Goal: Answer question/provide support: Share knowledge or assist other users

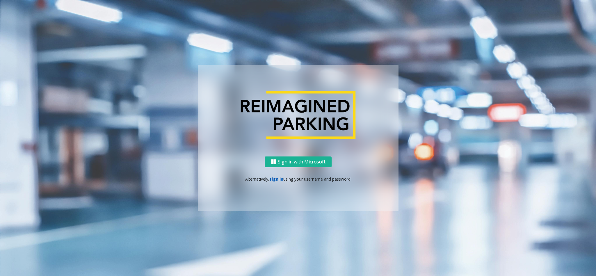
click at [273, 174] on link "sign in" at bounding box center [276, 179] width 14 height 6
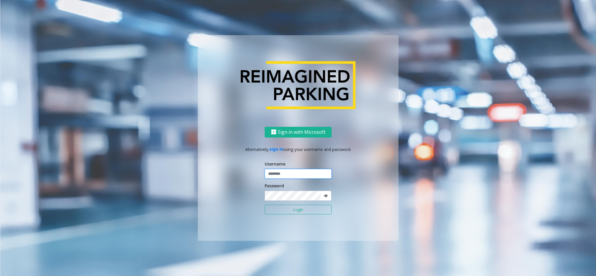
type input "**********"
click at [298, 174] on button "Login" at bounding box center [298, 210] width 67 height 10
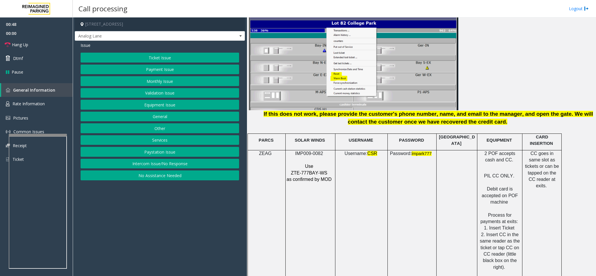
scroll to position [742, 0]
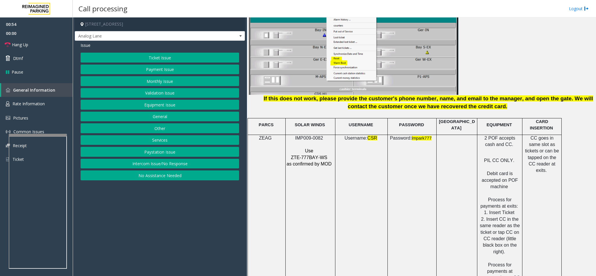
click at [152, 107] on button "Equipment Issue" at bounding box center [160, 105] width 159 height 10
click at [152, 107] on button "Gate / Door Won't Open" at bounding box center [160, 105] width 159 height 10
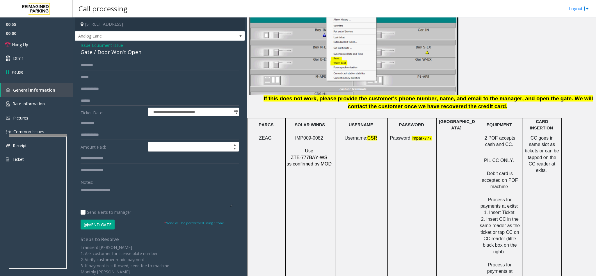
click at [96, 174] on textarea at bounding box center [157, 196] width 152 height 22
type textarea "*"
click at [86, 45] on span "Issue" at bounding box center [86, 45] width 10 height 6
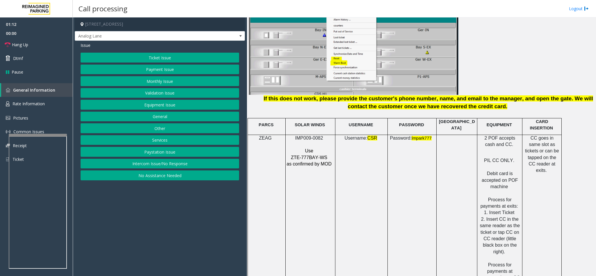
click at [172, 61] on button "Ticket Issue" at bounding box center [160, 58] width 159 height 10
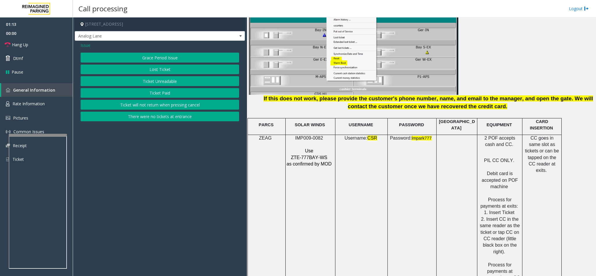
click at [153, 117] on button "There were no tickets at entrance" at bounding box center [160, 117] width 159 height 10
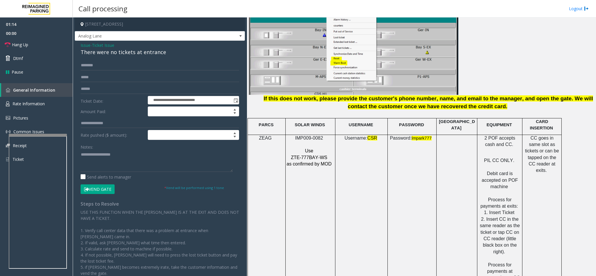
click at [102, 53] on div "There were no tickets at entrance" at bounding box center [160, 52] width 159 height 8
click at [81, 154] on textarea at bounding box center [157, 161] width 152 height 22
click at [168, 155] on textarea at bounding box center [157, 161] width 152 height 22
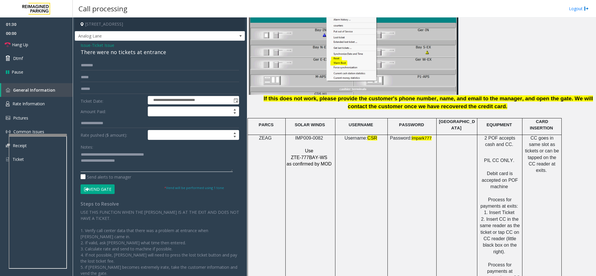
type textarea "**********"
click at [90, 69] on input "text" at bounding box center [160, 65] width 159 height 10
type input "*******"
click at [94, 87] on input "text" at bounding box center [160, 89] width 159 height 10
click at [96, 174] on button "Vend Gate" at bounding box center [98, 189] width 34 height 10
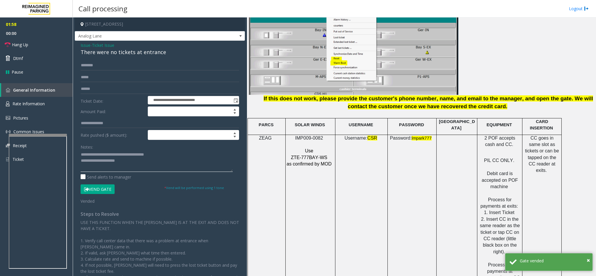
click at [153, 165] on textarea at bounding box center [157, 161] width 152 height 22
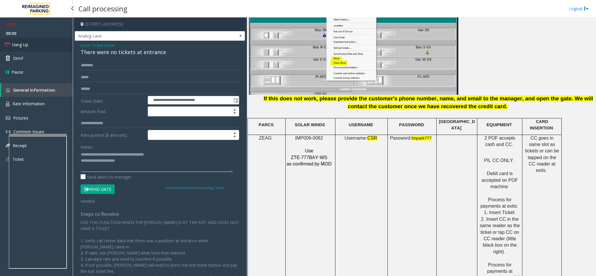
type textarea "**********"
click at [55, 48] on link "Hang Up" at bounding box center [36, 45] width 73 height 14
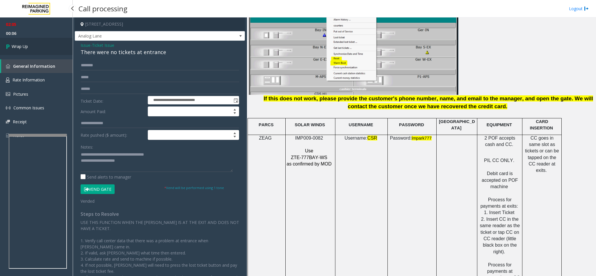
click at [55, 48] on link "Wrap Up" at bounding box center [36, 46] width 73 height 17
